Goal: Task Accomplishment & Management: Use online tool/utility

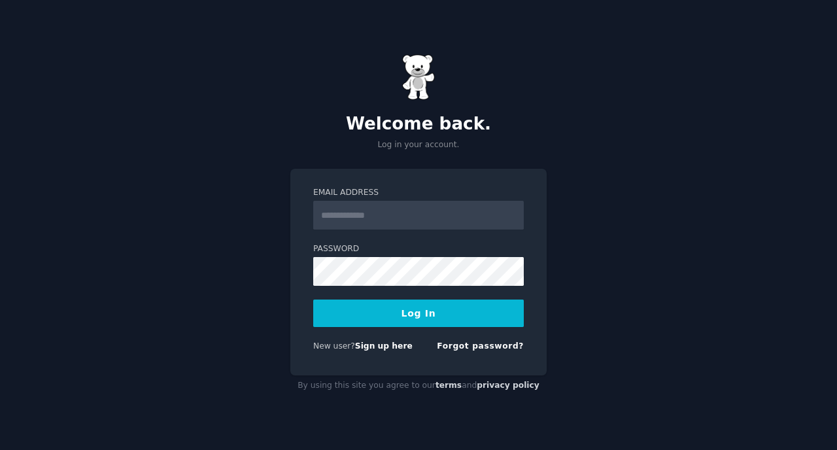
click at [342, 215] on input "Email Address" at bounding box center [418, 215] width 210 height 29
type input "**********"
click at [388, 313] on button "Log In" at bounding box center [418, 312] width 210 height 27
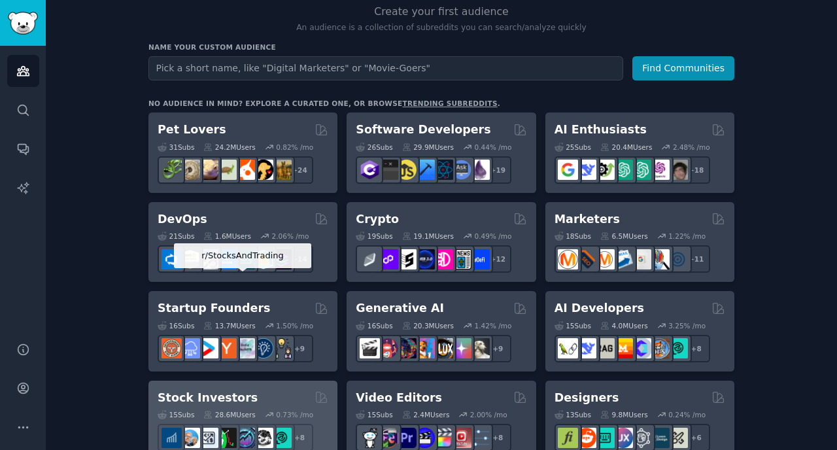
scroll to position [292, 0]
